Goal: Task Accomplishment & Management: Complete application form

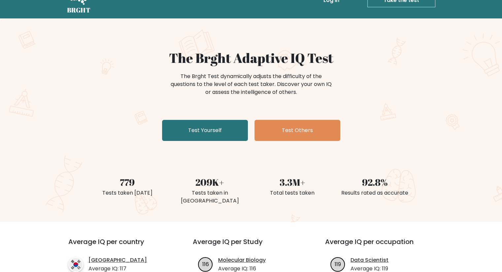
scroll to position [33, 0]
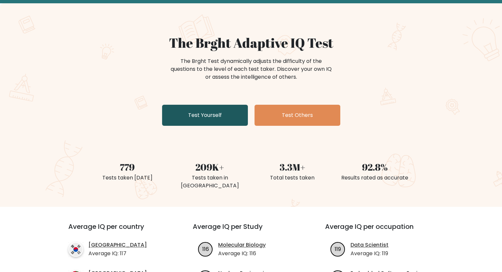
click at [213, 115] on link "Test Yourself" at bounding box center [205, 115] width 86 height 21
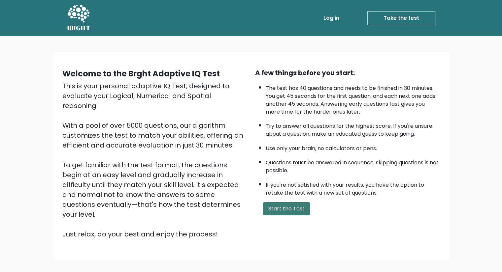
click at [293, 207] on button "Start the Test" at bounding box center [286, 209] width 47 height 13
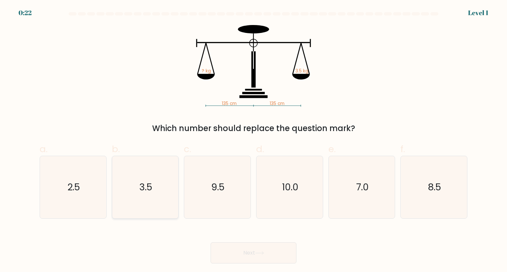
click at [148, 189] on text "3.5" at bounding box center [145, 187] width 13 height 13
click at [253, 141] on input "b. 3.5" at bounding box center [253, 138] width 0 height 4
radio input "true"
click at [268, 254] on button "Next" at bounding box center [253, 253] width 86 height 21
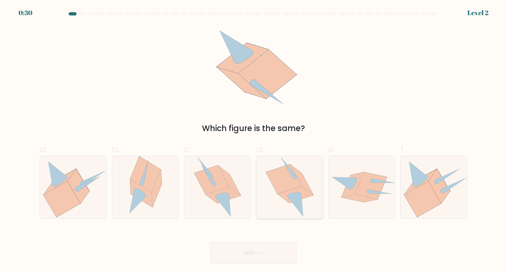
click at [291, 181] on icon at bounding box center [283, 179] width 35 height 29
click at [254, 141] on input "d." at bounding box center [253, 138] width 0 height 4
radio input "true"
click at [268, 254] on button "Next" at bounding box center [253, 253] width 86 height 21
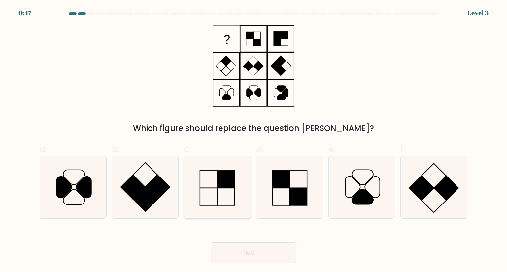
click at [224, 182] on rect at bounding box center [225, 179] width 17 height 17
click at [253, 141] on input "c." at bounding box center [253, 138] width 0 height 4
radio input "true"
click at [268, 257] on button "Next" at bounding box center [253, 253] width 86 height 21
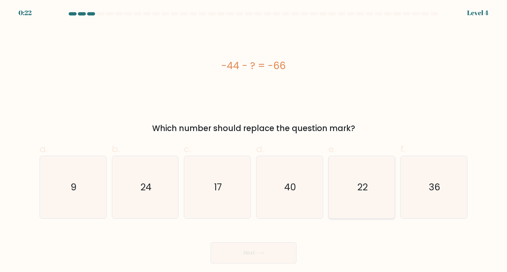
click at [364, 193] on text "22" at bounding box center [362, 187] width 11 height 13
click at [254, 141] on input "e. 22" at bounding box center [253, 138] width 0 height 4
radio input "true"
click at [275, 248] on button "Next" at bounding box center [253, 253] width 86 height 21
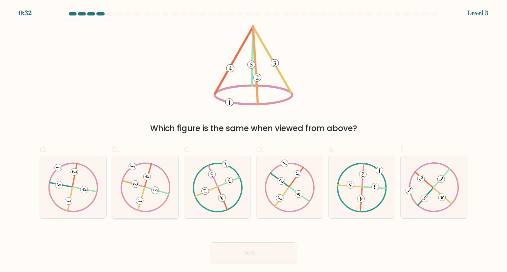
click at [139, 198] on 730 at bounding box center [139, 201] width 9 height 9
click at [253, 141] on input "b." at bounding box center [253, 138] width 0 height 4
radio input "true"
click at [267, 255] on button "Next" at bounding box center [253, 253] width 86 height 21
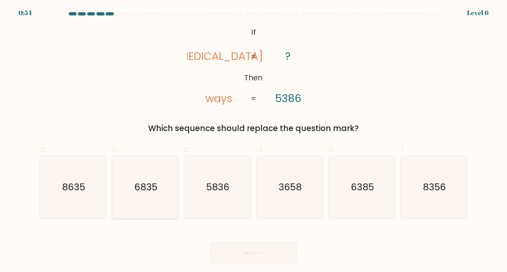
click at [154, 205] on icon "6835" at bounding box center [145, 187] width 62 height 62
click at [253, 141] on input "b. 6835" at bounding box center [253, 138] width 0 height 4
radio input "true"
click at [248, 256] on button "Next" at bounding box center [253, 253] width 86 height 21
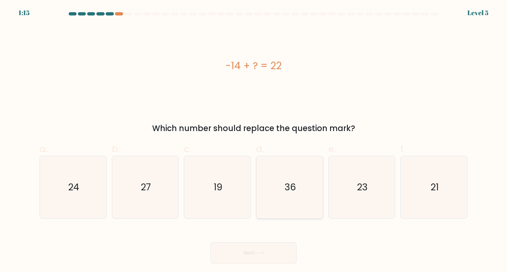
click at [299, 187] on icon "36" at bounding box center [289, 187] width 62 height 62
click at [254, 141] on input "d. 36" at bounding box center [253, 138] width 0 height 4
radio input "true"
click at [253, 255] on button "Next" at bounding box center [253, 253] width 86 height 21
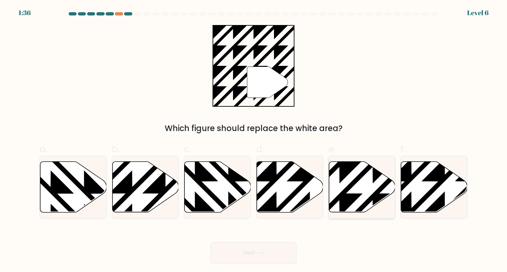
click at [360, 196] on icon at bounding box center [362, 187] width 66 height 51
click at [254, 141] on input "e." at bounding box center [253, 138] width 0 height 4
radio input "true"
click at [262, 256] on button "Next" at bounding box center [253, 253] width 86 height 21
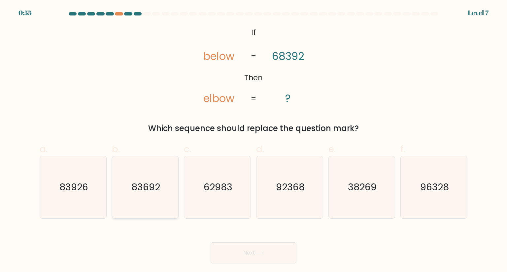
click at [148, 181] on text "83692" at bounding box center [145, 187] width 29 height 13
click at [253, 141] on input "b. 83692" at bounding box center [253, 138] width 0 height 4
radio input "true"
click at [266, 253] on button "Next" at bounding box center [253, 253] width 86 height 21
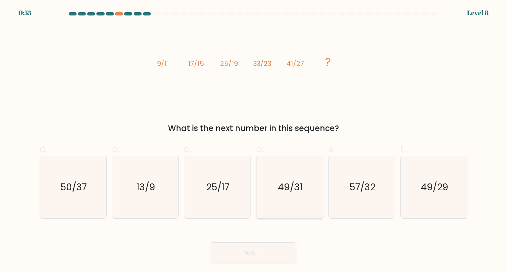
click at [305, 197] on icon "49/31" at bounding box center [289, 187] width 62 height 62
click at [254, 141] on input "d. 49/31" at bounding box center [253, 138] width 0 height 4
radio input "true"
click at [264, 258] on button "Next" at bounding box center [253, 253] width 86 height 21
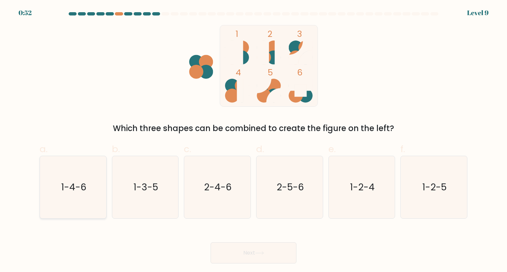
click at [69, 172] on icon "1-4-6" at bounding box center [73, 187] width 62 height 62
click at [253, 141] on input "a. 1-4-6" at bounding box center [253, 138] width 0 height 4
radio input "true"
click at [242, 249] on button "Next" at bounding box center [253, 253] width 86 height 21
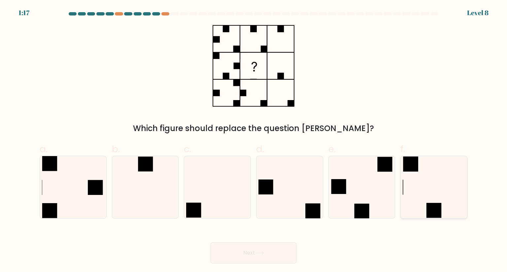
click at [426, 192] on icon at bounding box center [433, 187] width 62 height 62
click at [254, 141] on input "f." at bounding box center [253, 138] width 0 height 4
radio input "true"
click at [263, 253] on icon at bounding box center [259, 253] width 8 height 3
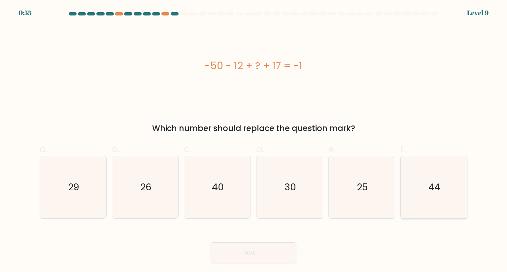
click at [420, 197] on icon "44" at bounding box center [433, 187] width 62 height 62
click at [254, 141] on input "f. 44" at bounding box center [253, 138] width 0 height 4
radio input "true"
click at [256, 250] on button "Next" at bounding box center [253, 253] width 86 height 21
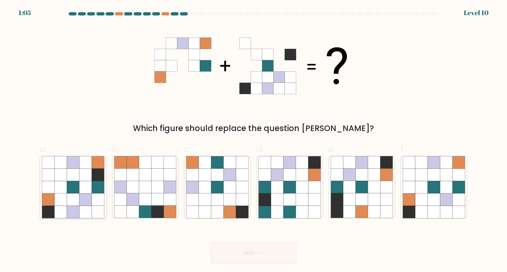
click at [74, 199] on icon at bounding box center [73, 200] width 13 height 13
click at [253, 141] on input "a." at bounding box center [253, 138] width 0 height 4
radio input "true"
click at [255, 247] on button "Next" at bounding box center [253, 253] width 86 height 21
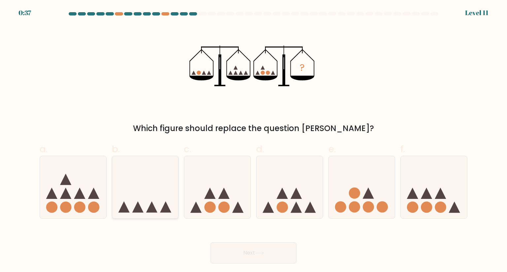
click at [161, 183] on icon at bounding box center [145, 187] width 66 height 55
click at [253, 141] on input "b." at bounding box center [253, 138] width 0 height 4
radio input "true"
click at [263, 252] on icon at bounding box center [259, 254] width 9 height 4
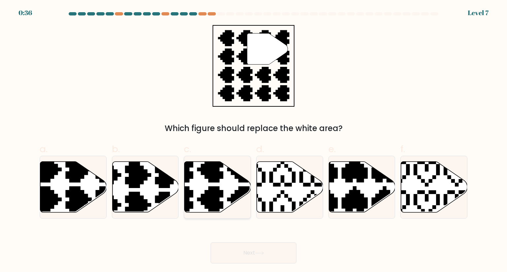
click at [223, 193] on icon at bounding box center [195, 215] width 116 height 116
click at [253, 141] on input "c." at bounding box center [253, 138] width 0 height 4
radio input "true"
click at [261, 251] on button "Next" at bounding box center [253, 253] width 86 height 21
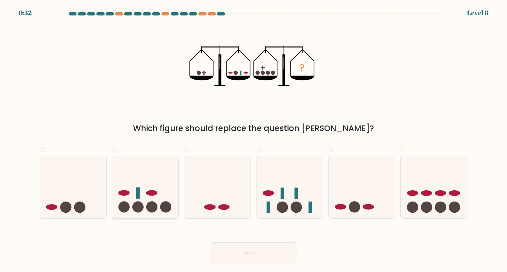
click at [164, 202] on icon at bounding box center [145, 187] width 66 height 55
click at [253, 141] on input "b." at bounding box center [253, 138] width 0 height 4
radio input "true"
click at [278, 255] on button "Next" at bounding box center [253, 253] width 86 height 21
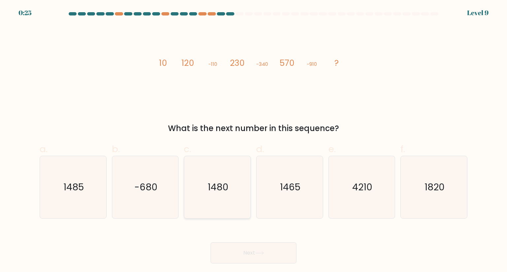
click at [218, 198] on icon "1480" at bounding box center [217, 187] width 62 height 62
click at [253, 141] on input "c. 1480" at bounding box center [253, 138] width 0 height 4
radio input "true"
click at [263, 252] on icon at bounding box center [259, 253] width 8 height 3
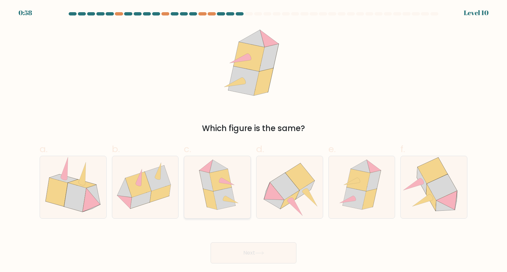
click at [225, 182] on icon at bounding box center [226, 181] width 15 height 7
click at [253, 141] on input "c." at bounding box center [253, 138] width 0 height 4
radio input "true"
click at [240, 252] on button "Next" at bounding box center [253, 253] width 86 height 21
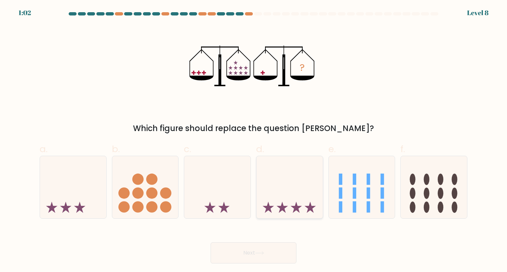
click at [294, 196] on icon at bounding box center [289, 187] width 66 height 55
click at [254, 141] on input "d." at bounding box center [253, 138] width 0 height 4
radio input "true"
click at [253, 251] on button "Next" at bounding box center [253, 253] width 86 height 21
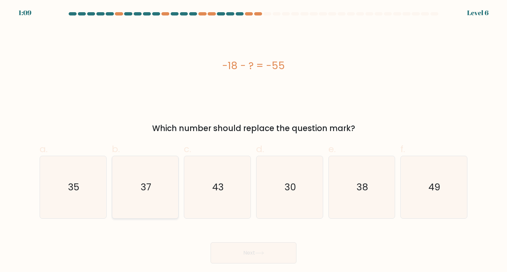
click at [147, 198] on icon "37" at bounding box center [145, 187] width 62 height 62
click at [253, 141] on input "b. 37" at bounding box center [253, 138] width 0 height 4
radio input "true"
click at [243, 255] on button "Next" at bounding box center [253, 253] width 86 height 21
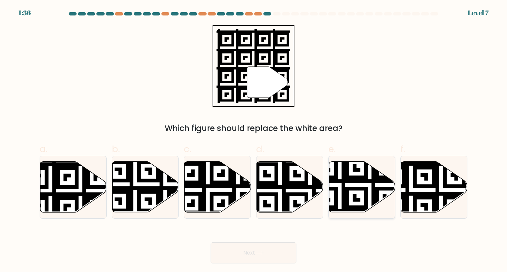
click at [356, 188] on icon at bounding box center [339, 215] width 120 height 120
click at [254, 141] on input "e." at bounding box center [253, 138] width 0 height 4
radio input "true"
click at [446, 199] on icon at bounding box center [411, 160] width 120 height 120
click at [254, 141] on input "f." at bounding box center [253, 138] width 0 height 4
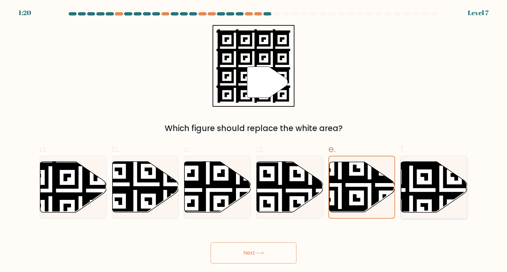
radio input "true"
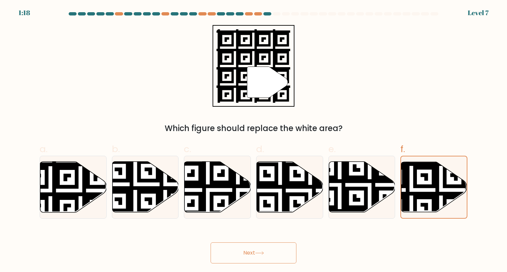
click at [267, 257] on button "Next" at bounding box center [253, 253] width 86 height 21
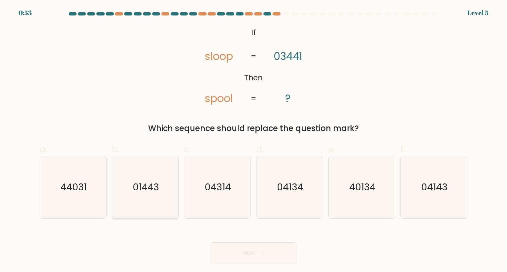
click at [168, 182] on icon "01443" at bounding box center [145, 187] width 62 height 62
click at [253, 141] on input "b. 01443" at bounding box center [253, 138] width 0 height 4
radio input "true"
click at [264, 254] on icon at bounding box center [259, 254] width 9 height 4
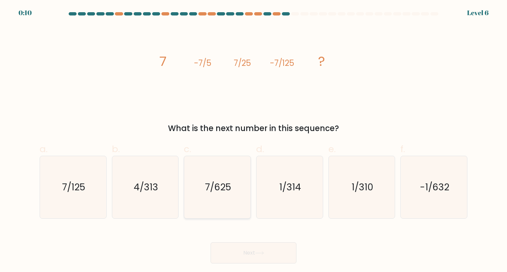
click at [234, 190] on icon "7/625" at bounding box center [217, 187] width 62 height 62
click at [253, 141] on input "c. 7/625" at bounding box center [253, 138] width 0 height 4
radio input "true"
click at [251, 257] on button "Next" at bounding box center [253, 253] width 86 height 21
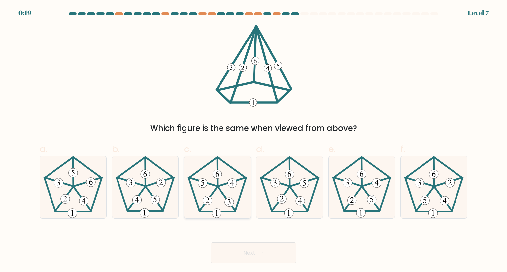
click at [228, 198] on 393 at bounding box center [229, 202] width 9 height 9
click at [253, 141] on input "c." at bounding box center [253, 138] width 0 height 4
radio input "true"
click at [256, 256] on button "Next" at bounding box center [253, 253] width 86 height 21
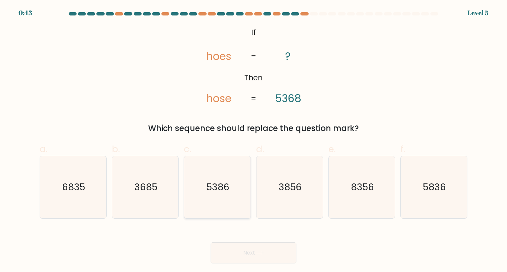
click at [228, 202] on icon "5386" at bounding box center [217, 187] width 62 height 62
click at [253, 141] on input "c. 5386" at bounding box center [253, 138] width 0 height 4
radio input "true"
click at [252, 253] on button "Next" at bounding box center [253, 253] width 86 height 21
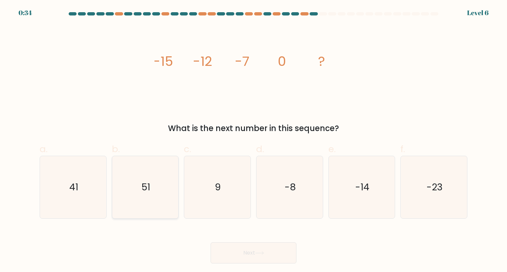
click at [152, 200] on icon "51" at bounding box center [145, 187] width 62 height 62
click at [253, 141] on input "b. 51" at bounding box center [253, 138] width 0 height 4
radio input "true"
click at [246, 251] on button "Next" at bounding box center [253, 253] width 86 height 21
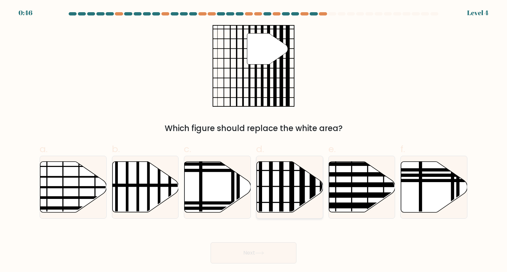
click at [288, 190] on icon at bounding box center [290, 187] width 66 height 51
click at [254, 141] on input "d." at bounding box center [253, 138] width 0 height 4
radio input "true"
click at [287, 255] on button "Next" at bounding box center [253, 253] width 86 height 21
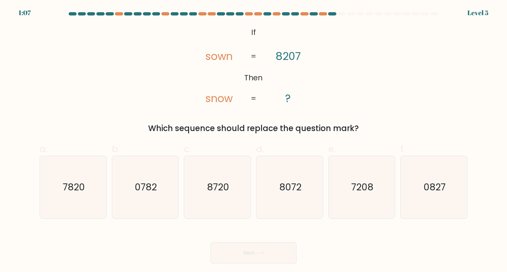
click at [334, 14] on div at bounding box center [332, 13] width 8 height 3
click at [321, 12] on div at bounding box center [323, 13] width 8 height 3
click at [77, 196] on icon "7820" at bounding box center [73, 187] width 62 height 62
click at [253, 141] on input "a. 7820" at bounding box center [253, 138] width 0 height 4
radio input "true"
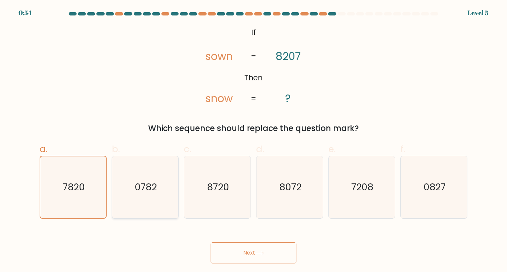
click at [147, 196] on icon "0782" at bounding box center [145, 187] width 62 height 62
click at [253, 141] on input "b. 0782" at bounding box center [253, 138] width 0 height 4
radio input "true"
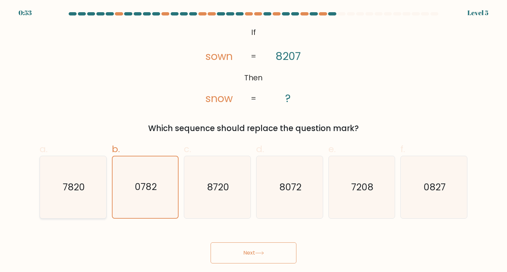
click at [90, 184] on icon "7820" at bounding box center [73, 187] width 62 height 62
click at [253, 141] on input "a. 7820" at bounding box center [253, 138] width 0 height 4
radio input "true"
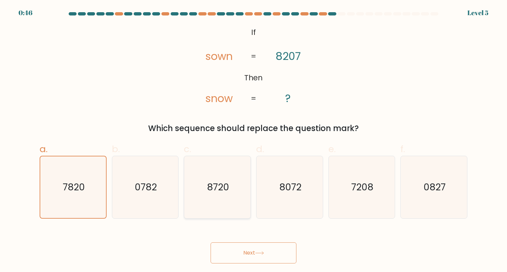
click at [232, 180] on icon "8720" at bounding box center [217, 187] width 62 height 62
click at [253, 141] on input "c. 8720" at bounding box center [253, 138] width 0 height 4
radio input "true"
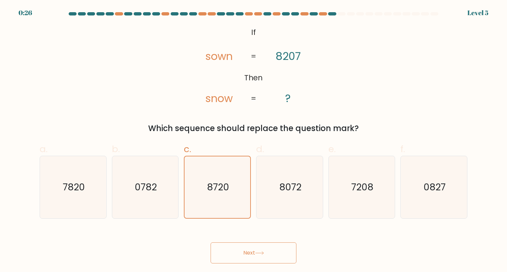
click at [247, 250] on button "Next" at bounding box center [253, 253] width 86 height 21
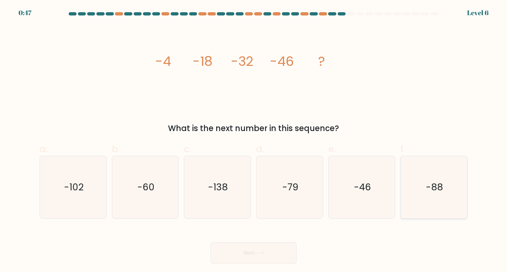
click at [440, 189] on text "-88" at bounding box center [433, 187] width 17 height 13
click at [254, 141] on input "f. -88" at bounding box center [253, 138] width 0 height 4
radio input "true"
click at [257, 258] on button "Next" at bounding box center [253, 253] width 86 height 21
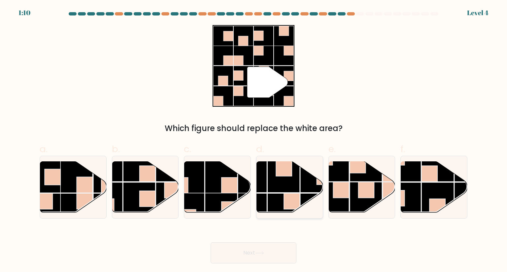
click at [306, 187] on rect at bounding box center [316, 177] width 32 height 32
click at [254, 141] on input "d." at bounding box center [253, 138] width 0 height 4
radio input "true"
click at [269, 252] on button "Next" at bounding box center [253, 253] width 86 height 21
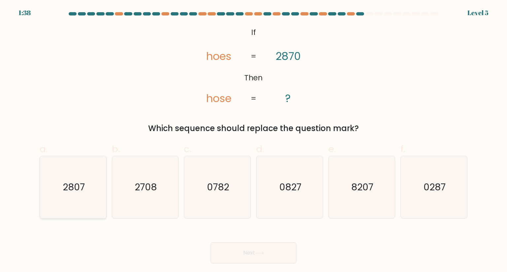
click at [84, 194] on icon "2807" at bounding box center [73, 187] width 62 height 62
click at [253, 141] on input "a. 2807" at bounding box center [253, 138] width 0 height 4
radio input "true"
click at [250, 248] on button "Next" at bounding box center [253, 253] width 86 height 21
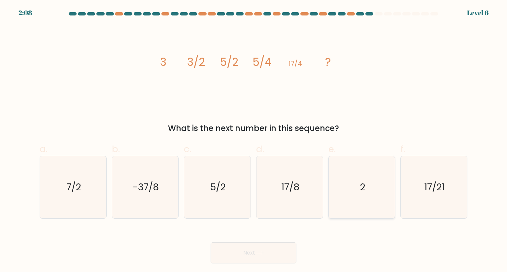
click at [372, 189] on icon "2" at bounding box center [361, 187] width 62 height 62
click at [254, 141] on input "e. 2" at bounding box center [253, 138] width 0 height 4
radio input "true"
click at [279, 195] on icon "17/8" at bounding box center [289, 187] width 62 height 62
click at [254, 141] on input "d. 17/8" at bounding box center [253, 138] width 0 height 4
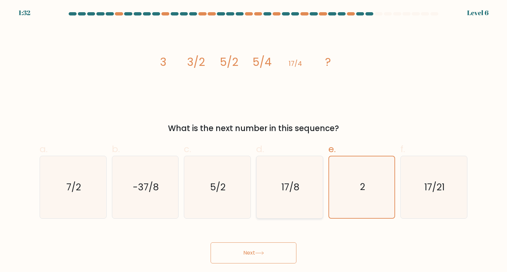
radio input "true"
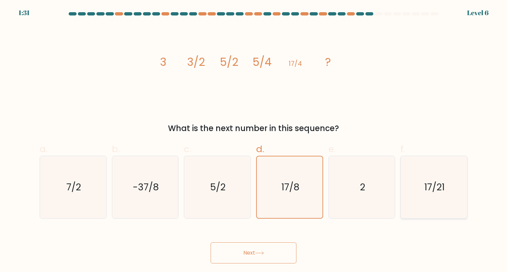
click at [446, 181] on icon "17/21" at bounding box center [433, 187] width 62 height 62
click at [254, 141] on input "f. 17/21" at bounding box center [253, 138] width 0 height 4
radio input "true"
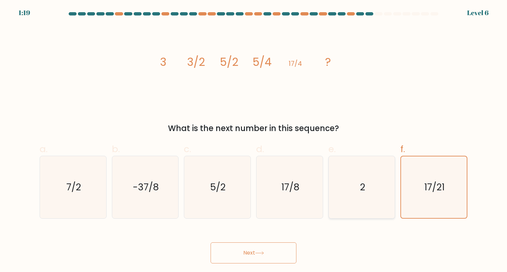
click at [343, 181] on icon "2" at bounding box center [361, 187] width 62 height 62
click at [254, 141] on input "e. 2" at bounding box center [253, 138] width 0 height 4
radio input "true"
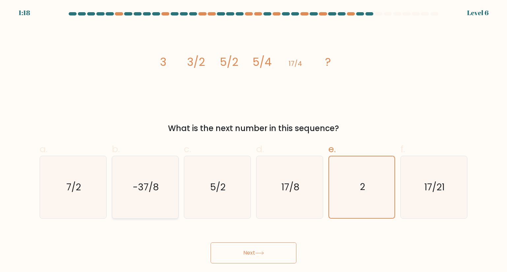
click at [120, 176] on icon "-37/8" at bounding box center [145, 187] width 62 height 62
click at [253, 141] on input "b. -37/8" at bounding box center [253, 138] width 0 height 4
radio input "true"
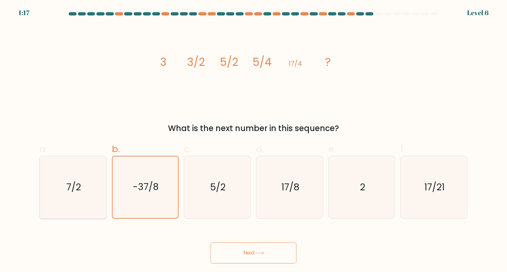
click at [97, 185] on icon "7/2" at bounding box center [73, 187] width 62 height 62
click at [253, 141] on input "a. 7/2" at bounding box center [253, 138] width 0 height 4
radio input "true"
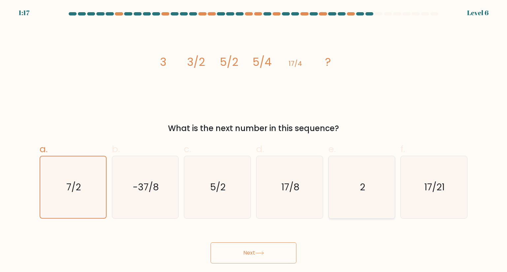
click at [330, 189] on div "2" at bounding box center [361, 187] width 67 height 63
click at [254, 141] on input "e. 2" at bounding box center [253, 138] width 0 height 4
radio input "true"
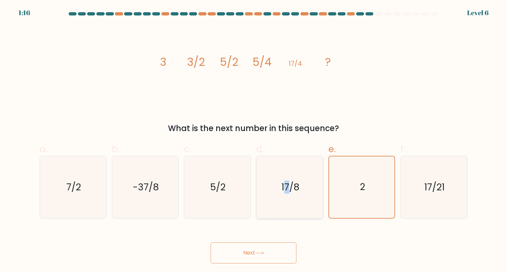
drag, startPoint x: 286, startPoint y: 191, endPoint x: 265, endPoint y: 190, distance: 21.1
click at [283, 190] on text "17/8" at bounding box center [290, 187] width 18 height 13
click at [227, 185] on icon "5/2" at bounding box center [217, 187] width 62 height 62
click at [253, 141] on input "c. 5/2" at bounding box center [253, 138] width 0 height 4
radio input "true"
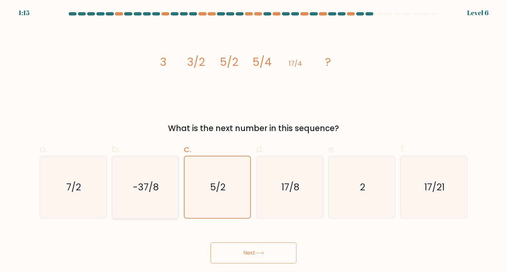
drag, startPoint x: 182, startPoint y: 185, endPoint x: 172, endPoint y: 186, distance: 10.6
click at [181, 185] on div "c. 5/2" at bounding box center [217, 180] width 72 height 77
click at [109, 197] on div "b. -37/8" at bounding box center [145, 180] width 72 height 77
click at [75, 197] on icon "7/2" at bounding box center [73, 187] width 62 height 62
click at [253, 141] on input "a. 7/2" at bounding box center [253, 138] width 0 height 4
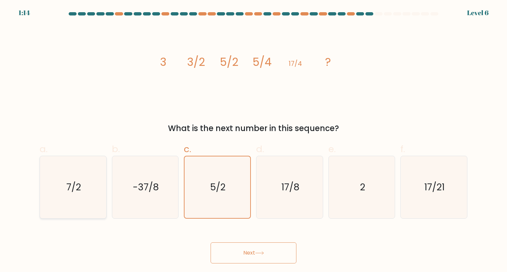
radio input "true"
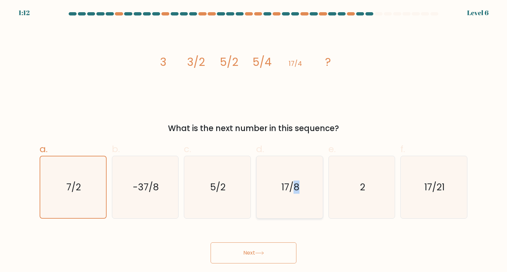
click at [296, 200] on icon "17/8" at bounding box center [289, 187] width 62 height 62
click at [365, 193] on icon "2" at bounding box center [361, 187] width 62 height 62
click at [254, 141] on input "e. 2" at bounding box center [253, 138] width 0 height 4
radio input "true"
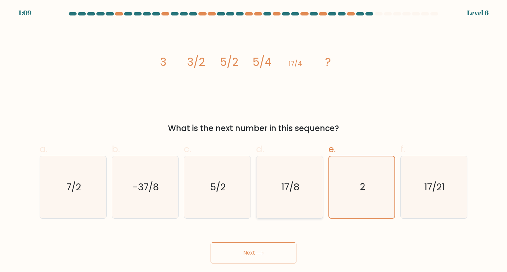
click at [278, 192] on icon "17/8" at bounding box center [289, 187] width 62 height 62
click at [254, 141] on input "d. 17/8" at bounding box center [253, 138] width 0 height 4
radio input "true"
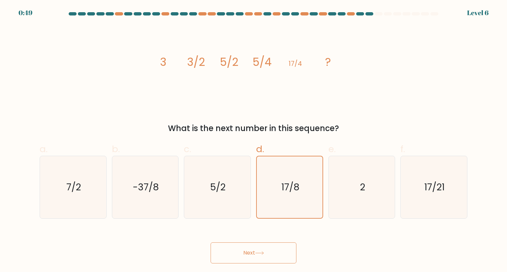
click at [258, 248] on button "Next" at bounding box center [253, 253] width 86 height 21
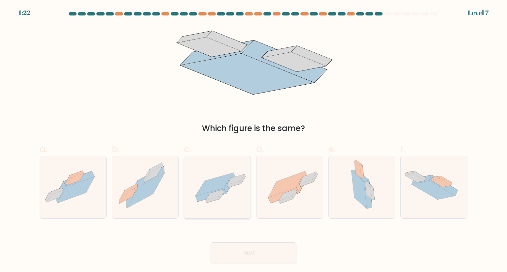
click at [213, 200] on icon at bounding box center [212, 200] width 14 height 6
click at [253, 141] on input "c." at bounding box center [253, 138] width 0 height 4
radio input "true"
click at [252, 254] on button "Next" at bounding box center [253, 253] width 86 height 21
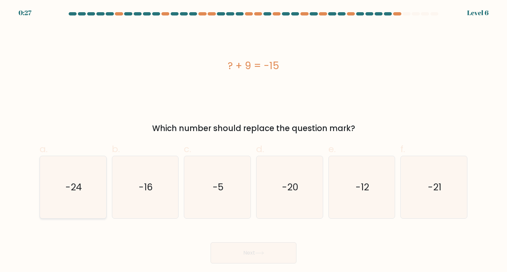
click at [90, 190] on icon "-24" at bounding box center [73, 187] width 62 height 62
click at [253, 141] on input "a. -24" at bounding box center [253, 138] width 0 height 4
radio input "true"
click at [281, 256] on button "Next" at bounding box center [253, 253] width 86 height 21
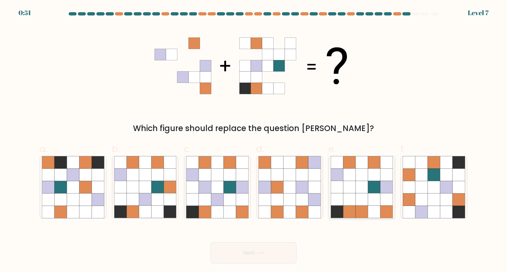
click at [348, 181] on icon at bounding box center [361, 187] width 62 height 62
click at [254, 141] on input "e." at bounding box center [253, 138] width 0 height 4
radio input "true"
click at [264, 254] on icon at bounding box center [259, 254] width 9 height 4
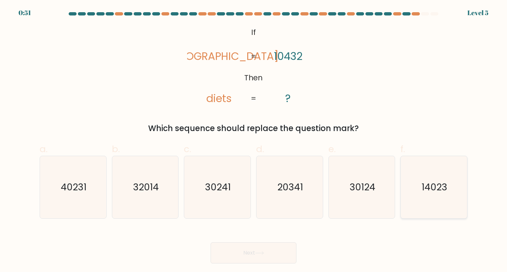
click at [441, 192] on text "14023" at bounding box center [434, 187] width 26 height 13
click at [254, 141] on input "f. 14023" at bounding box center [253, 138] width 0 height 4
radio input "true"
click at [239, 258] on button "Next" at bounding box center [253, 253] width 86 height 21
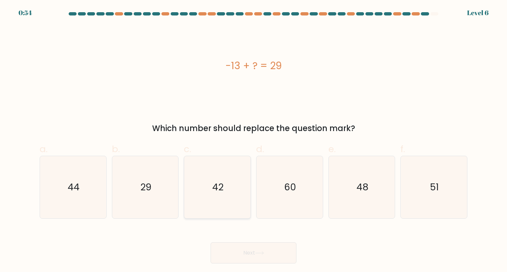
click at [225, 183] on icon "42" at bounding box center [217, 187] width 62 height 62
click at [253, 141] on input "c. 42" at bounding box center [253, 138] width 0 height 4
radio input "true"
click at [246, 251] on button "Next" at bounding box center [253, 253] width 86 height 21
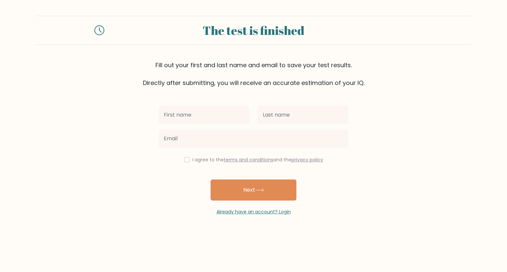
click at [215, 121] on input "text" at bounding box center [203, 115] width 91 height 18
type input "g"
type input "[GEOGRAPHIC_DATA]"
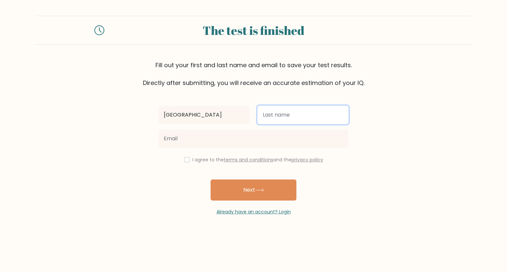
click at [309, 120] on input "text" at bounding box center [302, 115] width 91 height 18
drag, startPoint x: 308, startPoint y: 120, endPoint x: 246, endPoint y: 105, distance: 63.4
drag, startPoint x: 246, startPoint y: 105, endPoint x: 236, endPoint y: 108, distance: 10.6
type input "Pejoro"
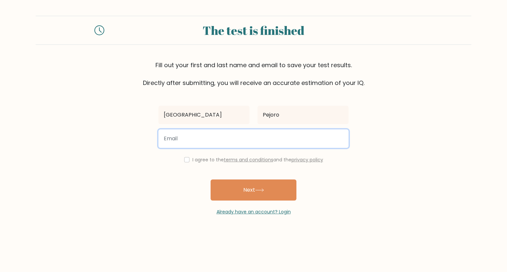
drag, startPoint x: 236, startPoint y: 108, endPoint x: 213, endPoint y: 139, distance: 38.9
click at [213, 139] on input "email" at bounding box center [253, 139] width 190 height 18
type input "Z"
type input "[EMAIL_ADDRESS][DOMAIN_NAME]"
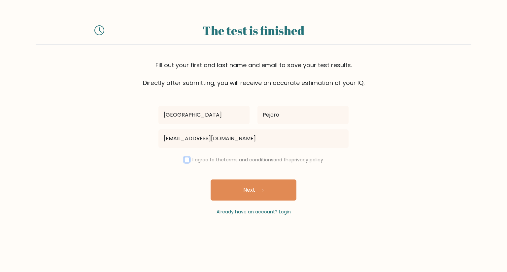
click at [185, 161] on input "checkbox" at bounding box center [186, 159] width 5 height 5
checkbox input "true"
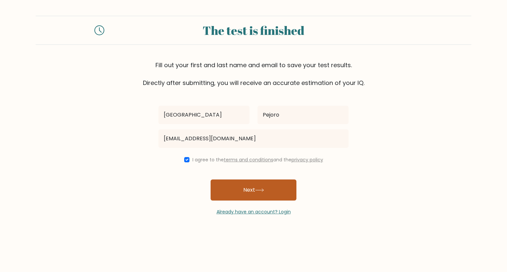
click at [262, 190] on icon at bounding box center [259, 191] width 9 height 4
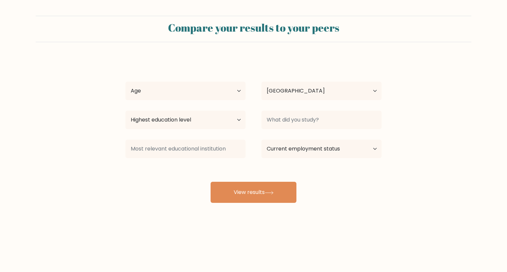
select select "PH"
click at [217, 88] on select "Age Under [DEMOGRAPHIC_DATA] [DEMOGRAPHIC_DATA] [DEMOGRAPHIC_DATA] [DEMOGRAPHIC…" at bounding box center [185, 91] width 120 height 18
select select "18_24"
click at [125, 82] on select "Age Under [DEMOGRAPHIC_DATA] [DEMOGRAPHIC_DATA] [DEMOGRAPHIC_DATA] [DEMOGRAPHIC…" at bounding box center [185, 91] width 120 height 18
click at [170, 124] on select "Highest education level No schooling Primary Lower Secondary Upper Secondary Oc…" at bounding box center [185, 120] width 120 height 18
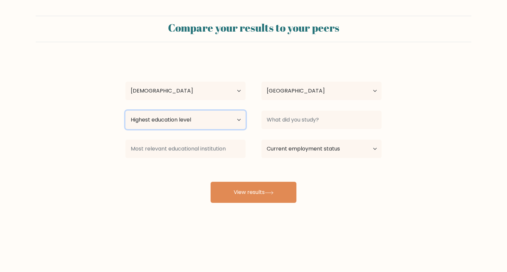
select select "bachelors_degree"
click at [125, 111] on select "Highest education level No schooling Primary Lower Secondary Upper Secondary Oc…" at bounding box center [185, 120] width 120 height 18
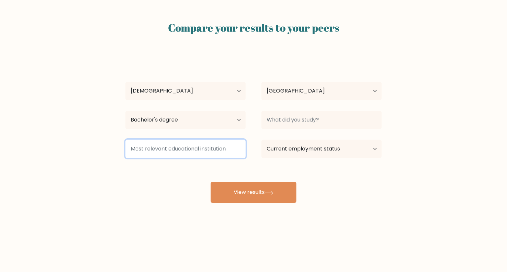
click at [197, 150] on input at bounding box center [185, 149] width 120 height 18
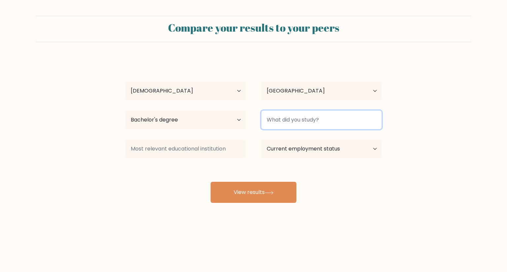
click at [316, 119] on input at bounding box center [321, 120] width 120 height 18
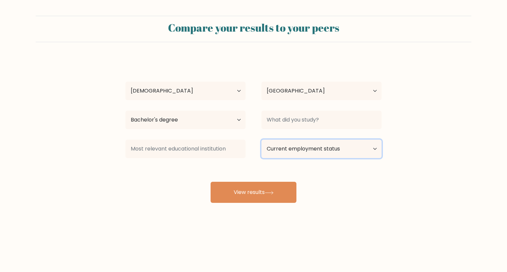
click at [324, 154] on select "Current employment status Employed Student Retired Other / prefer not to answer" at bounding box center [321, 149] width 120 height 18
click at [423, 130] on form "Compare your results to your peers [PERSON_NAME] Age Under [DEMOGRAPHIC_DATA] […" at bounding box center [253, 109] width 507 height 187
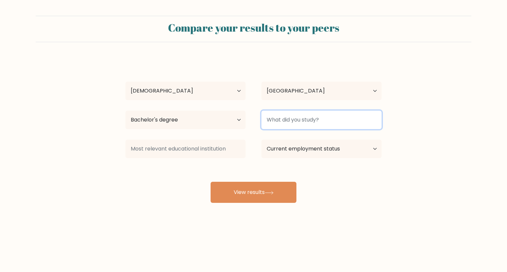
click at [300, 125] on input at bounding box center [321, 120] width 120 height 18
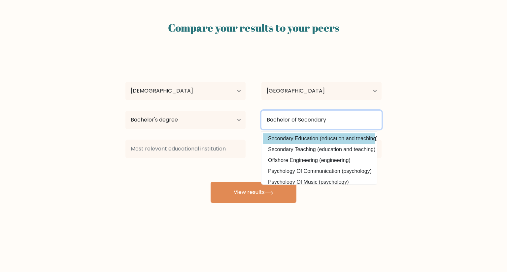
type input "Bachelor of Secondary"
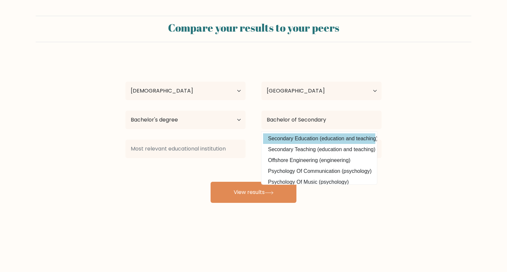
click at [309, 140] on div "Geneva Pejoro Age Under 18 years old 18-24 years old 25-34 years old 35-44 year…" at bounding box center [253, 130] width 264 height 145
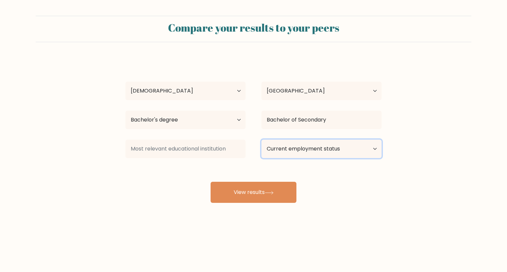
click at [322, 151] on select "Current employment status Employed Student Retired Other / prefer not to answer" at bounding box center [321, 149] width 120 height 18
select select "other"
click at [261, 140] on select "Current employment status Employed Student Retired Other / prefer not to answer" at bounding box center [321, 149] width 120 height 18
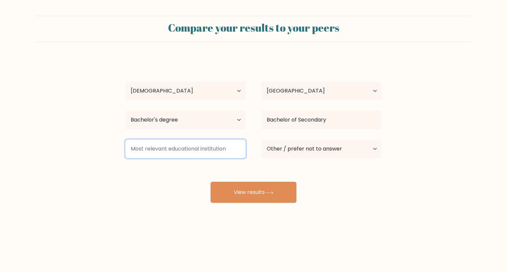
click at [198, 153] on input at bounding box center [185, 149] width 120 height 18
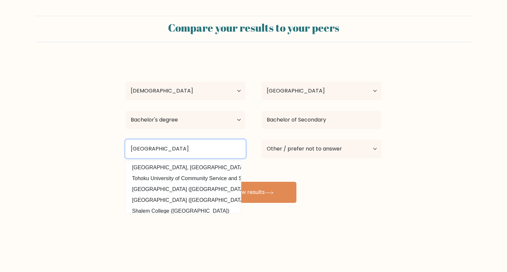
click at [207, 147] on input "Oas Community College" at bounding box center [185, 149] width 120 height 18
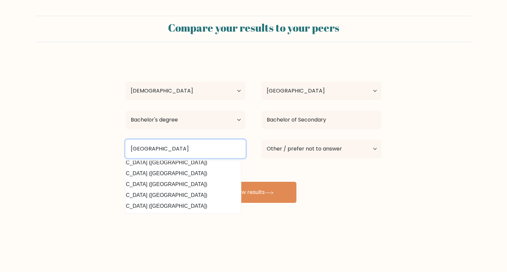
scroll to position [64, 40]
click at [213, 148] on input "Oas Community College" at bounding box center [185, 149] width 120 height 18
type input "O"
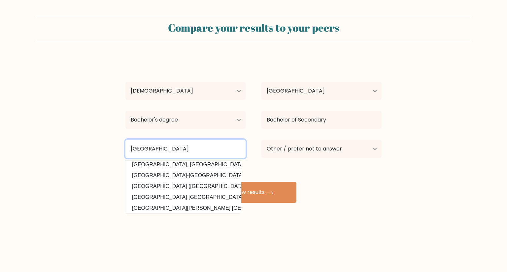
scroll to position [0, 0]
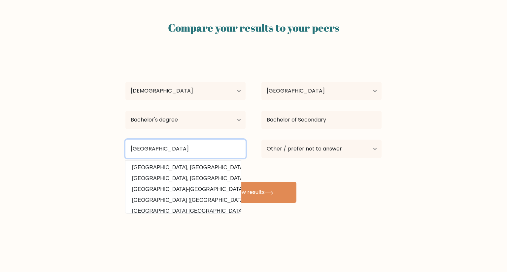
click at [186, 149] on input "[GEOGRAPHIC_DATA]" at bounding box center [185, 149] width 120 height 18
type input "P"
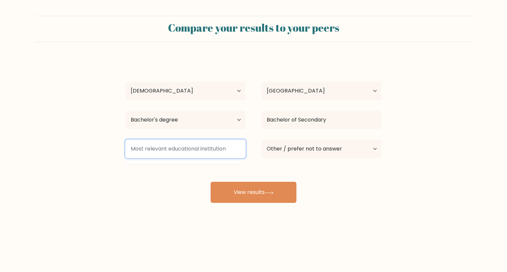
type input "C"
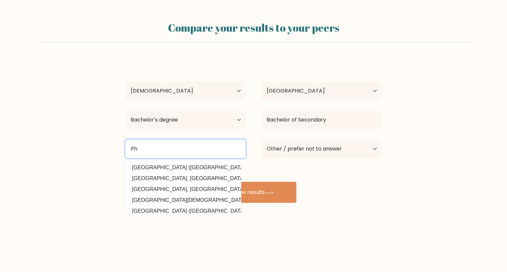
type input "P"
type input "Oas Community College (Philippines)"
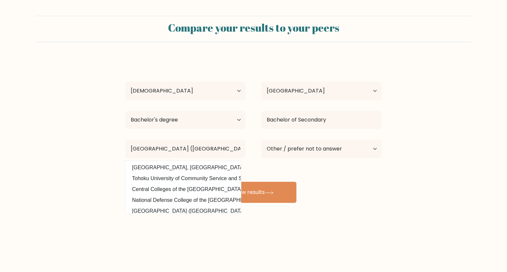
click at [332, 168] on div "Geneva Pejoro Age Under 18 years old 18-24 years old 25-34 years old 35-44 year…" at bounding box center [253, 130] width 264 height 145
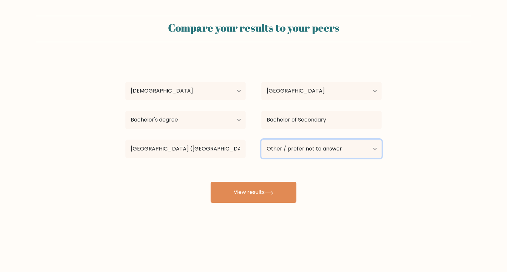
click at [331, 153] on select "Current employment status Employed Student Retired Other / prefer not to answer" at bounding box center [321, 149] width 120 height 18
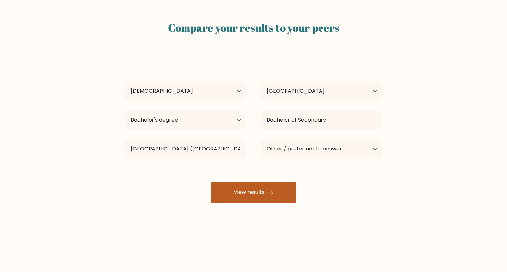
click at [224, 194] on button "View results" at bounding box center [253, 192] width 86 height 21
